Goal: Find specific page/section: Find specific page/section

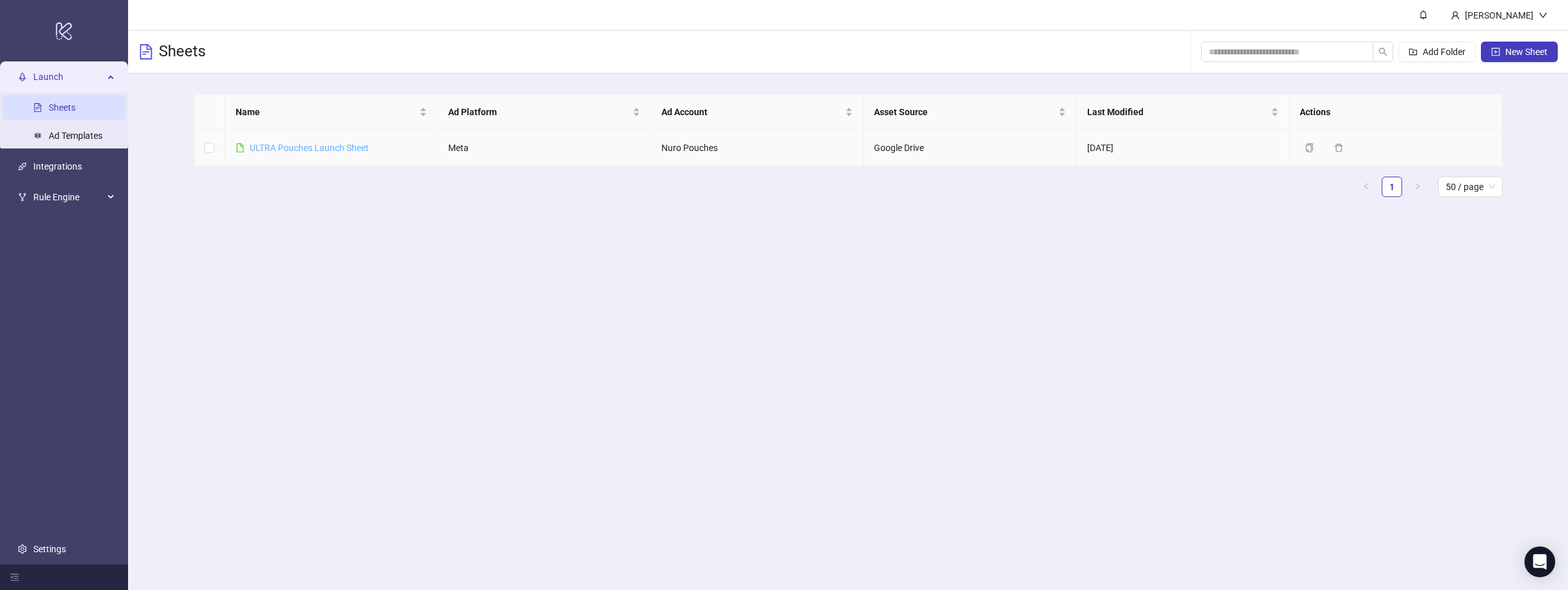
click at [342, 150] on link "ULTRA Pouches Launch Sheet" at bounding box center [309, 148] width 119 height 11
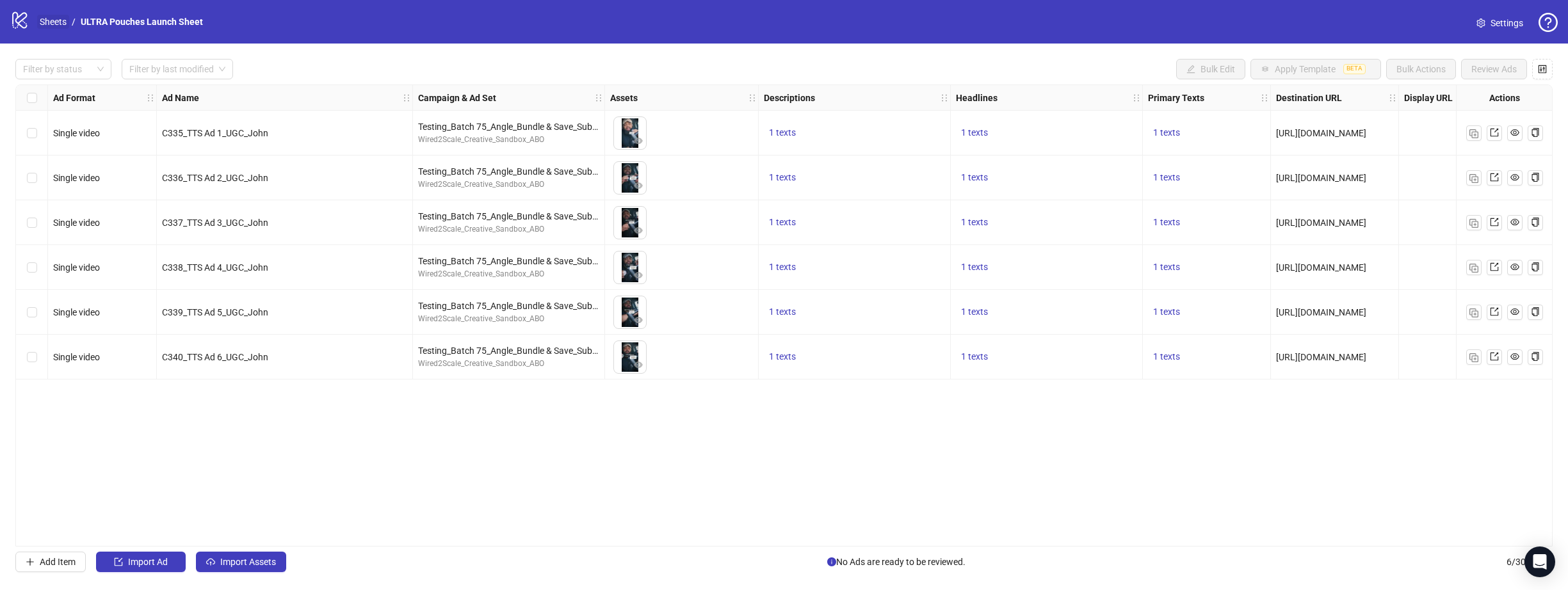
click at [55, 20] on link "Sheets" at bounding box center [53, 21] width 32 height 14
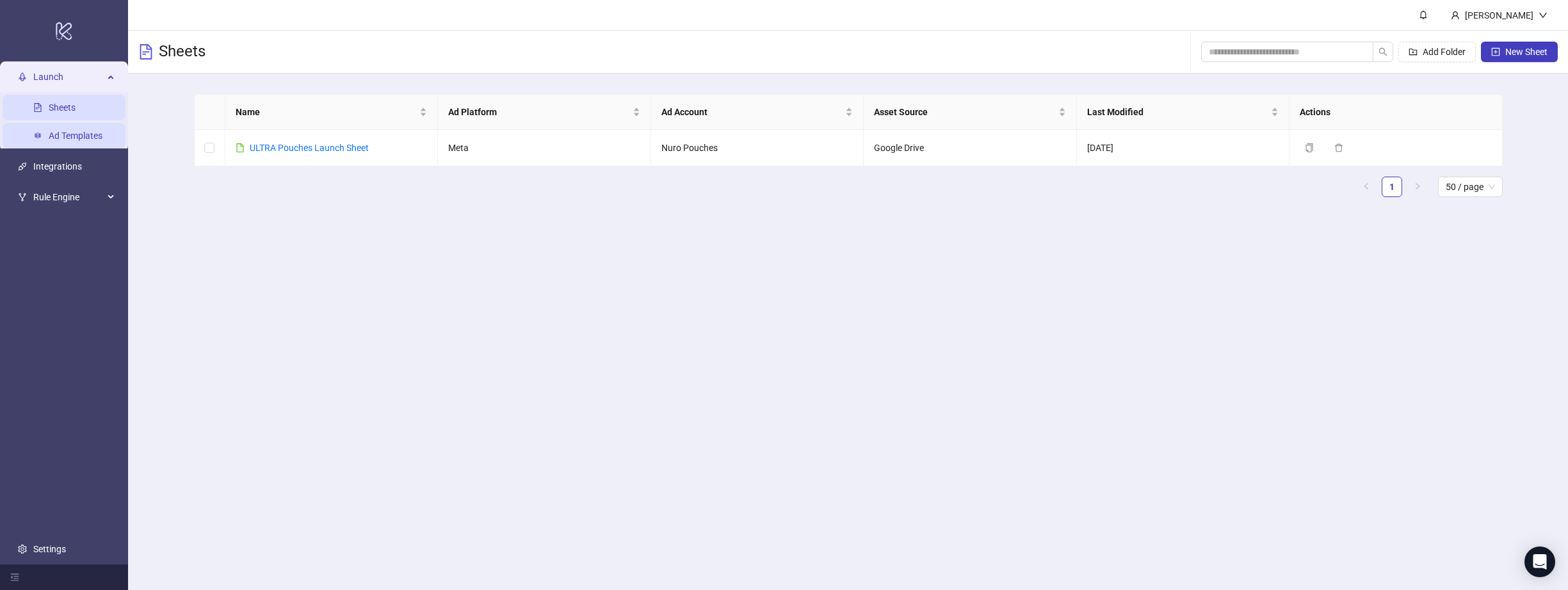
click at [92, 141] on link "Ad Templates" at bounding box center [76, 136] width 54 height 11
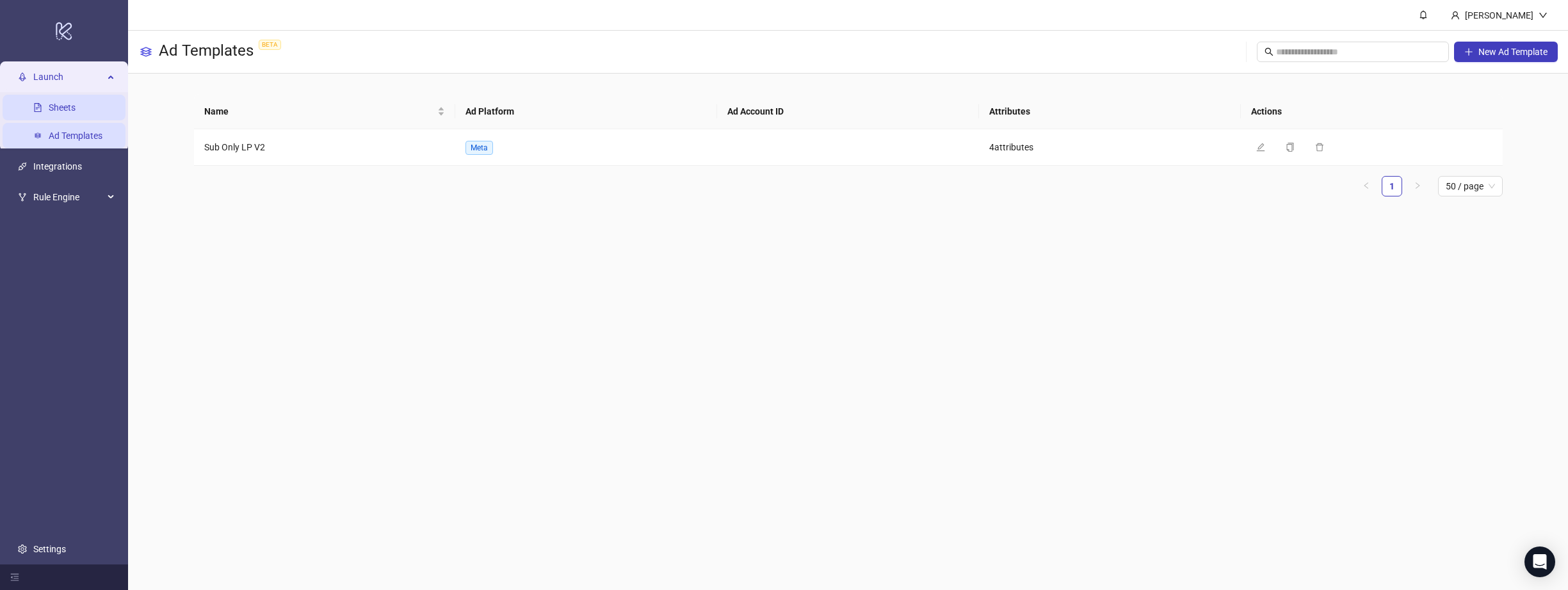
click at [66, 104] on link "Sheets" at bounding box center [62, 107] width 27 height 11
